Goal: Information Seeking & Learning: Learn about a topic

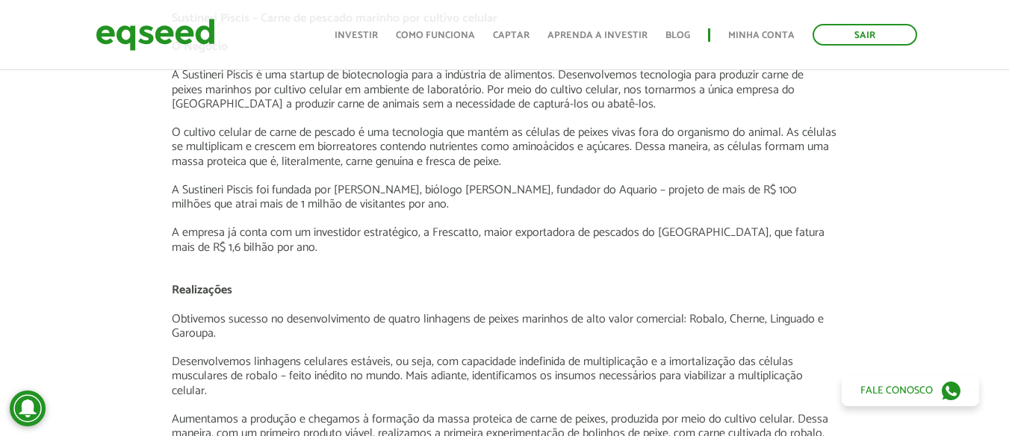
scroll to position [1419, 0]
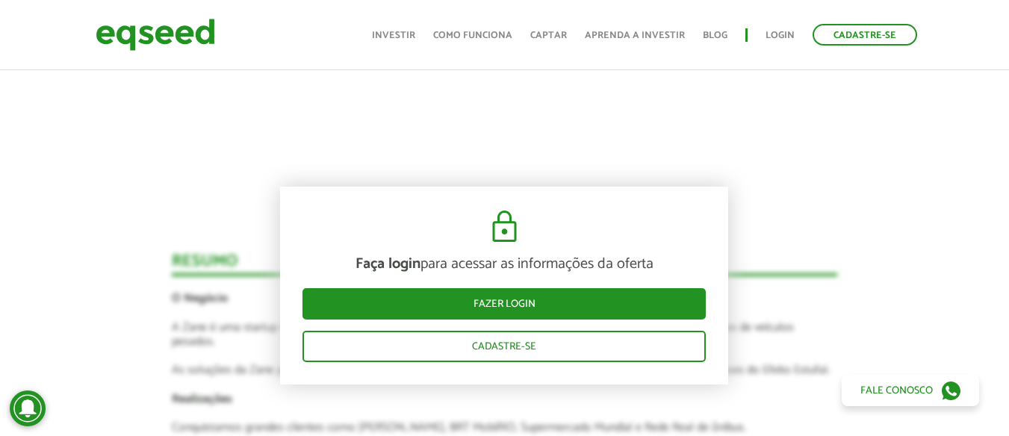
scroll to position [1494, 0]
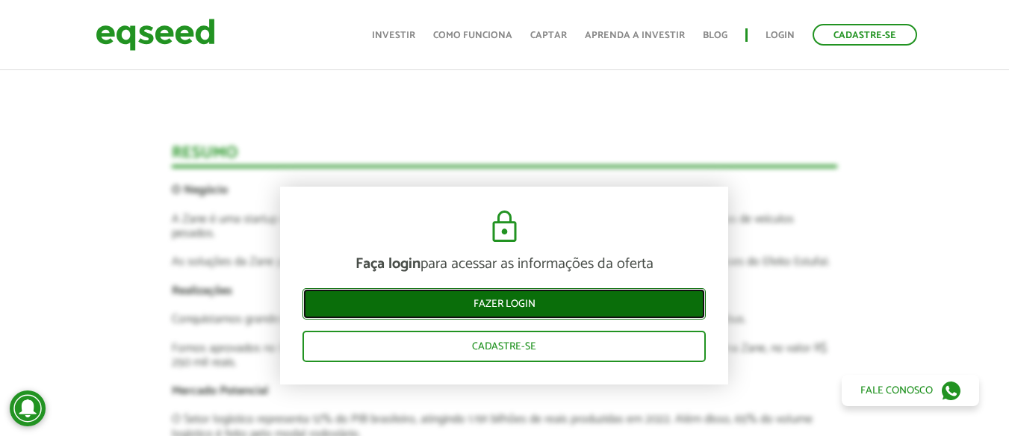
click at [494, 299] on link "Fazer login" at bounding box center [503, 303] width 403 height 31
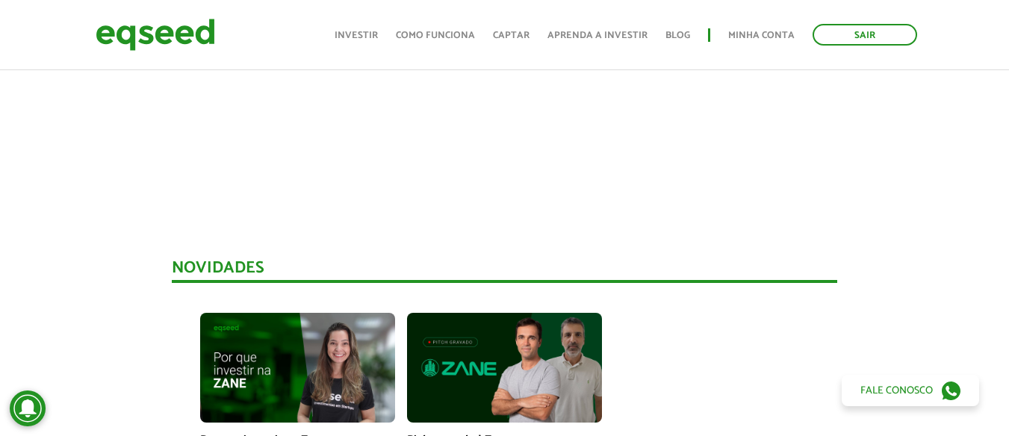
scroll to position [1270, 0]
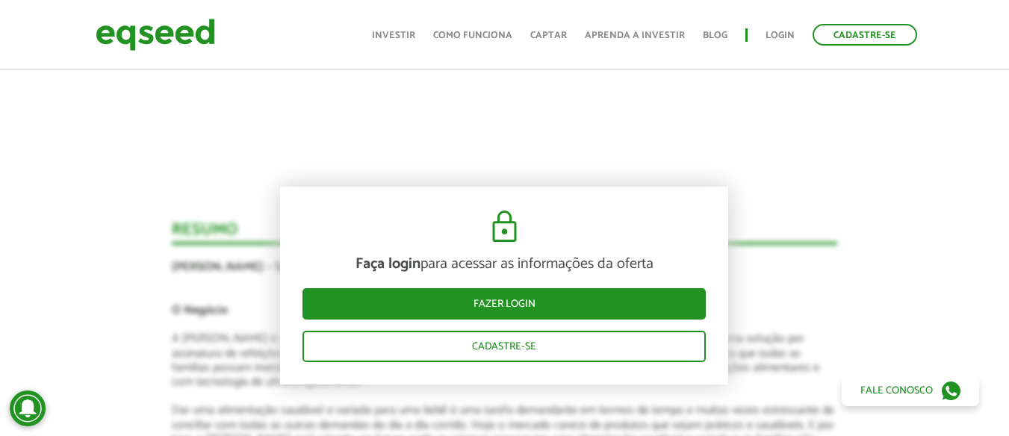
scroll to position [1643, 0]
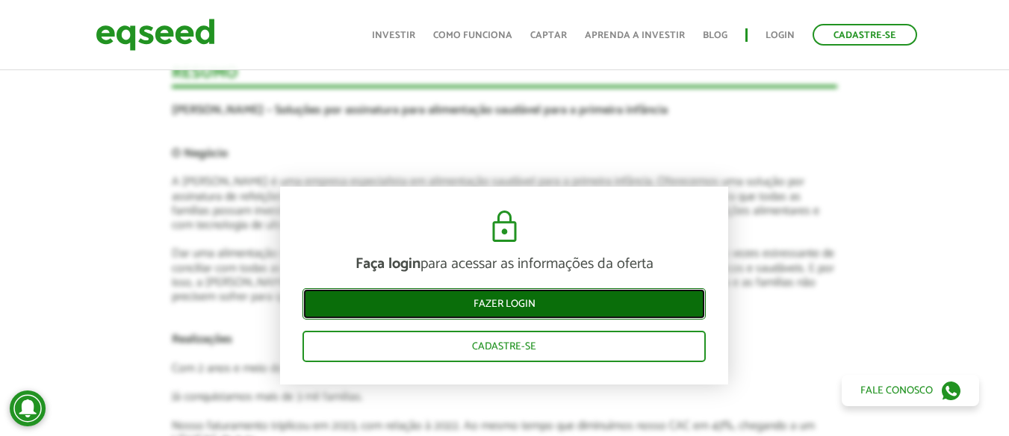
click at [503, 305] on link "Fazer login" at bounding box center [503, 303] width 403 height 31
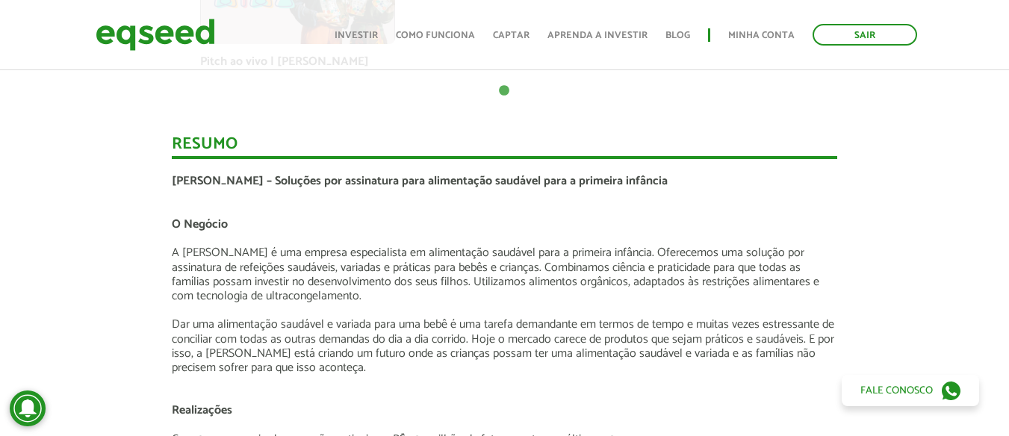
scroll to position [1419, 0]
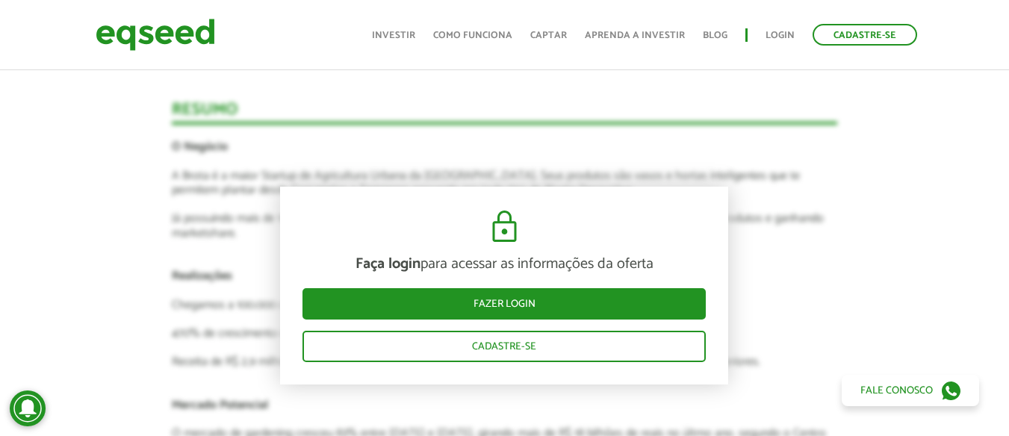
scroll to position [1718, 0]
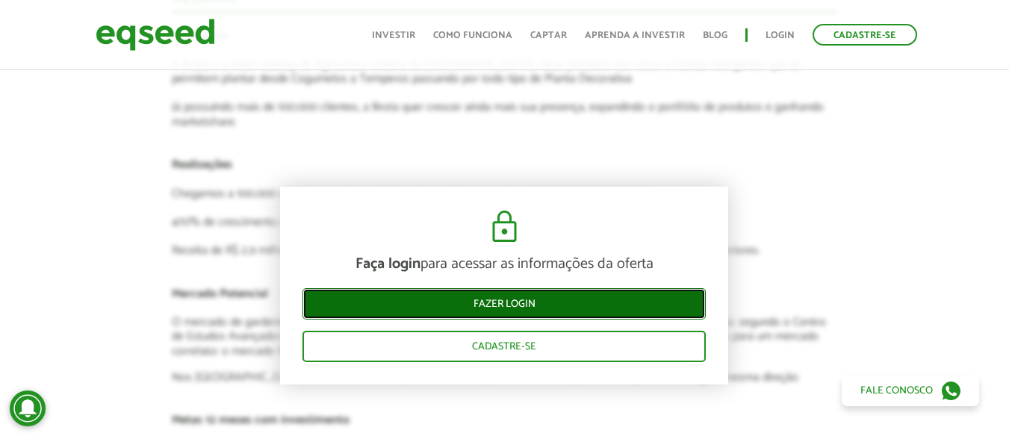
click at [511, 305] on link "Fazer login" at bounding box center [503, 303] width 403 height 31
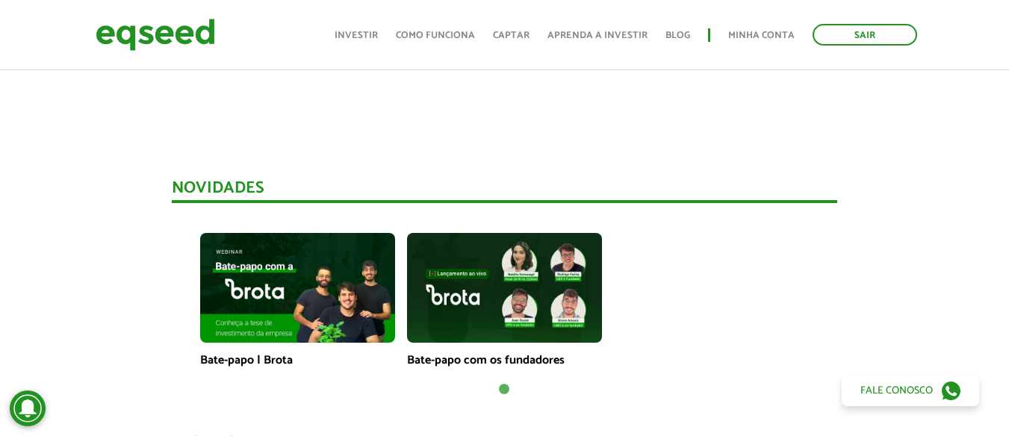
scroll to position [1344, 0]
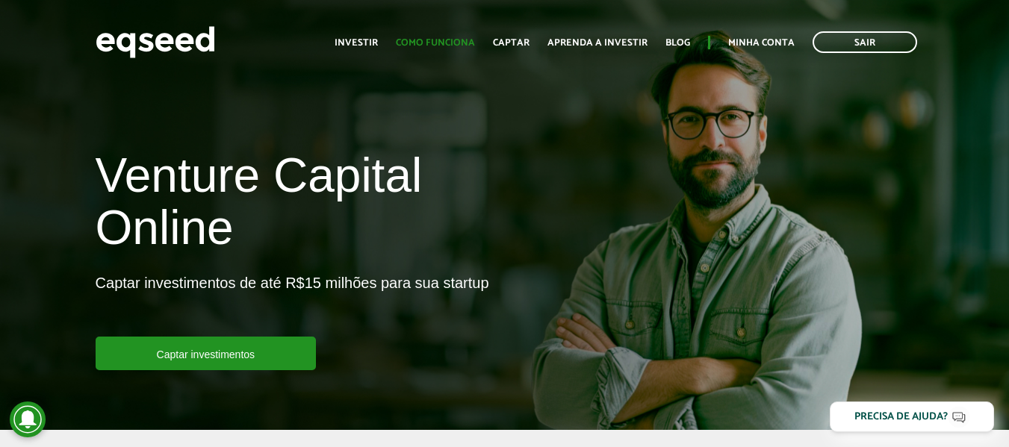
scroll to position [1344, 0]
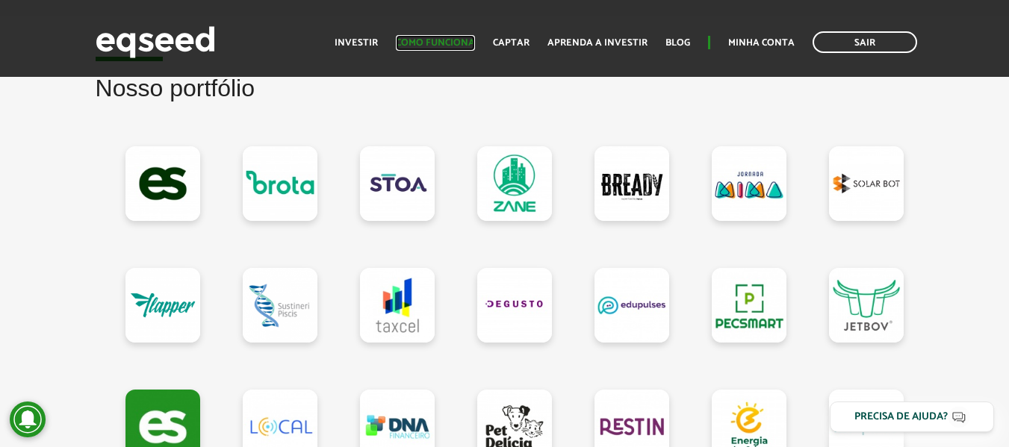
click at [455, 38] on link "Como funciona" at bounding box center [435, 43] width 79 height 10
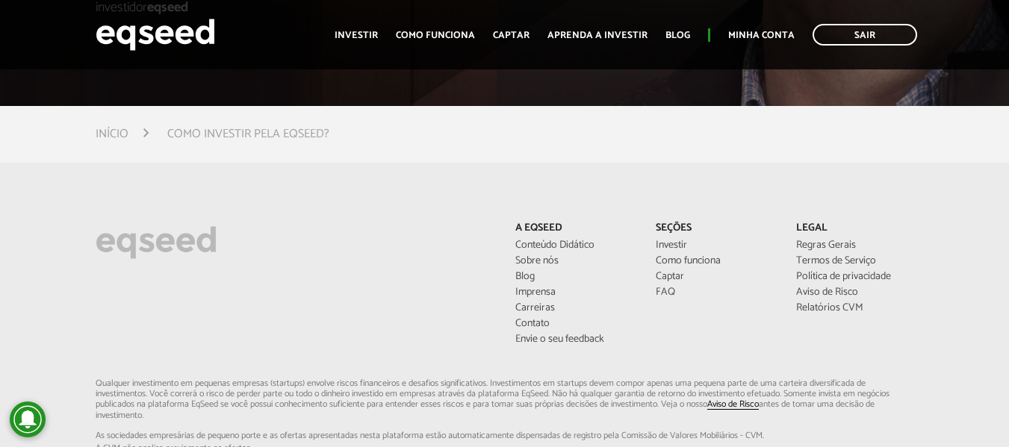
scroll to position [3734, 0]
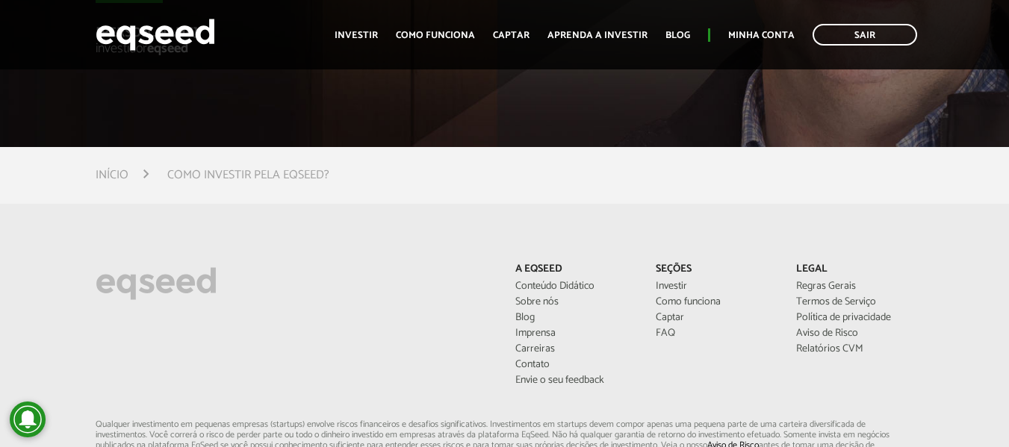
drag, startPoint x: 535, startPoint y: 276, endPoint x: 395, endPoint y: 287, distance: 140.8
click at [332, 290] on div "A EqSeed Conteúdo Didático Sobre nós Blog Imprensa Carreiras Contato Envie o se…" at bounding box center [504, 342] width 841 height 156
click at [527, 297] on link "Sobre nós" at bounding box center [574, 302] width 118 height 10
